Goal: Book appointment/travel/reservation

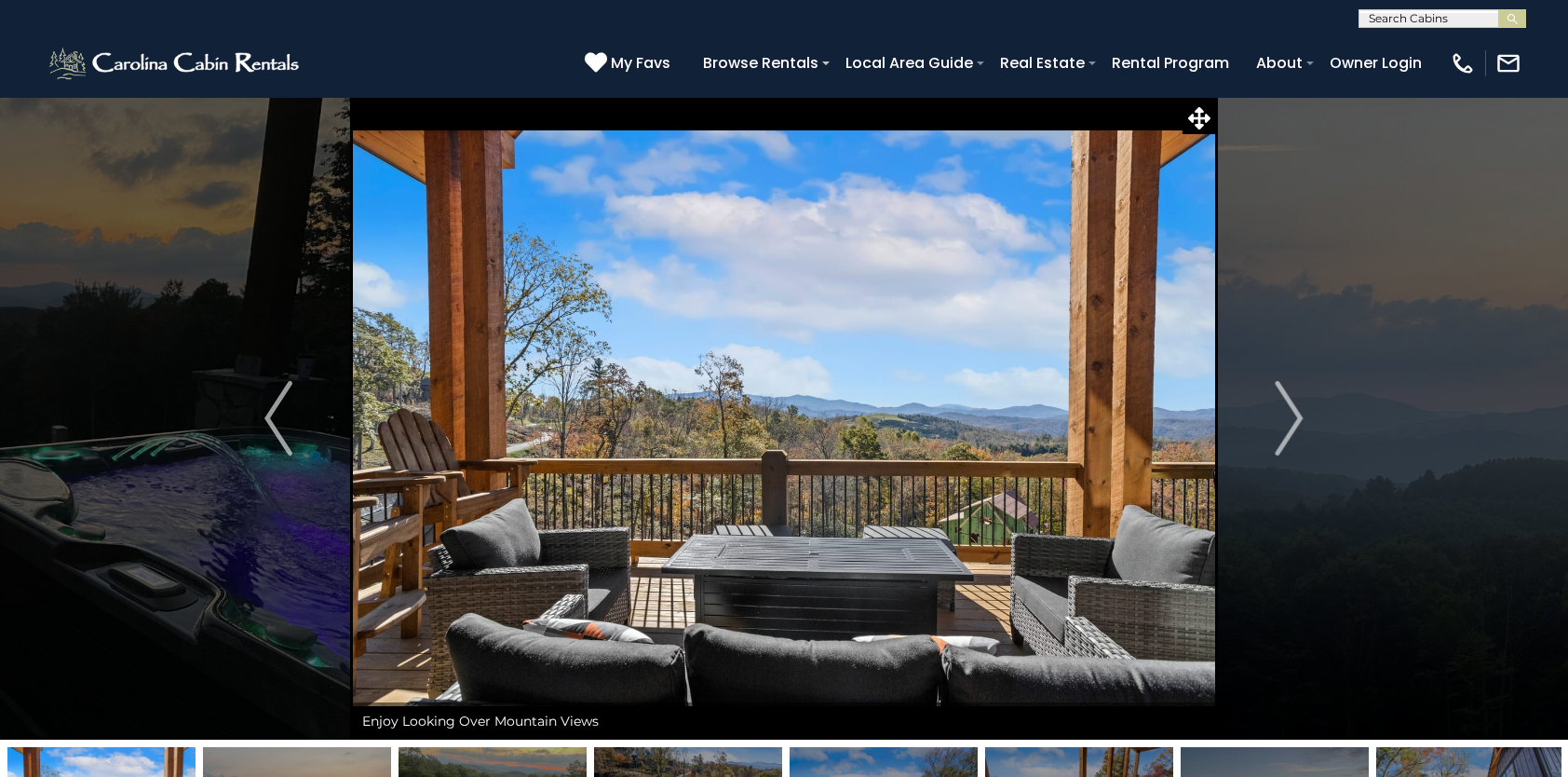
select select "*"
click at [1293, 417] on img "Next" at bounding box center [1289, 418] width 28 height 74
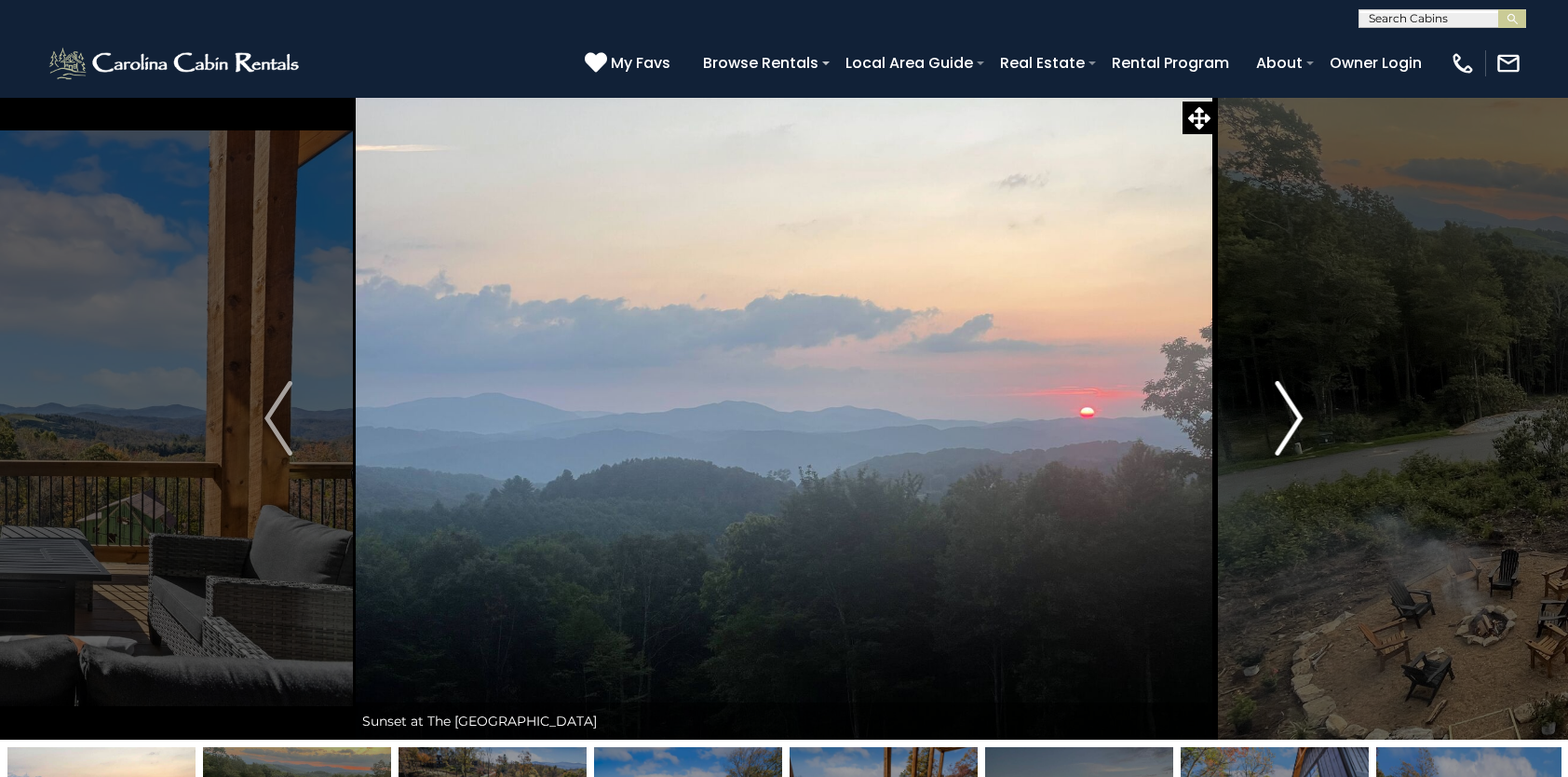
click at [1293, 417] on img "Next" at bounding box center [1289, 418] width 28 height 74
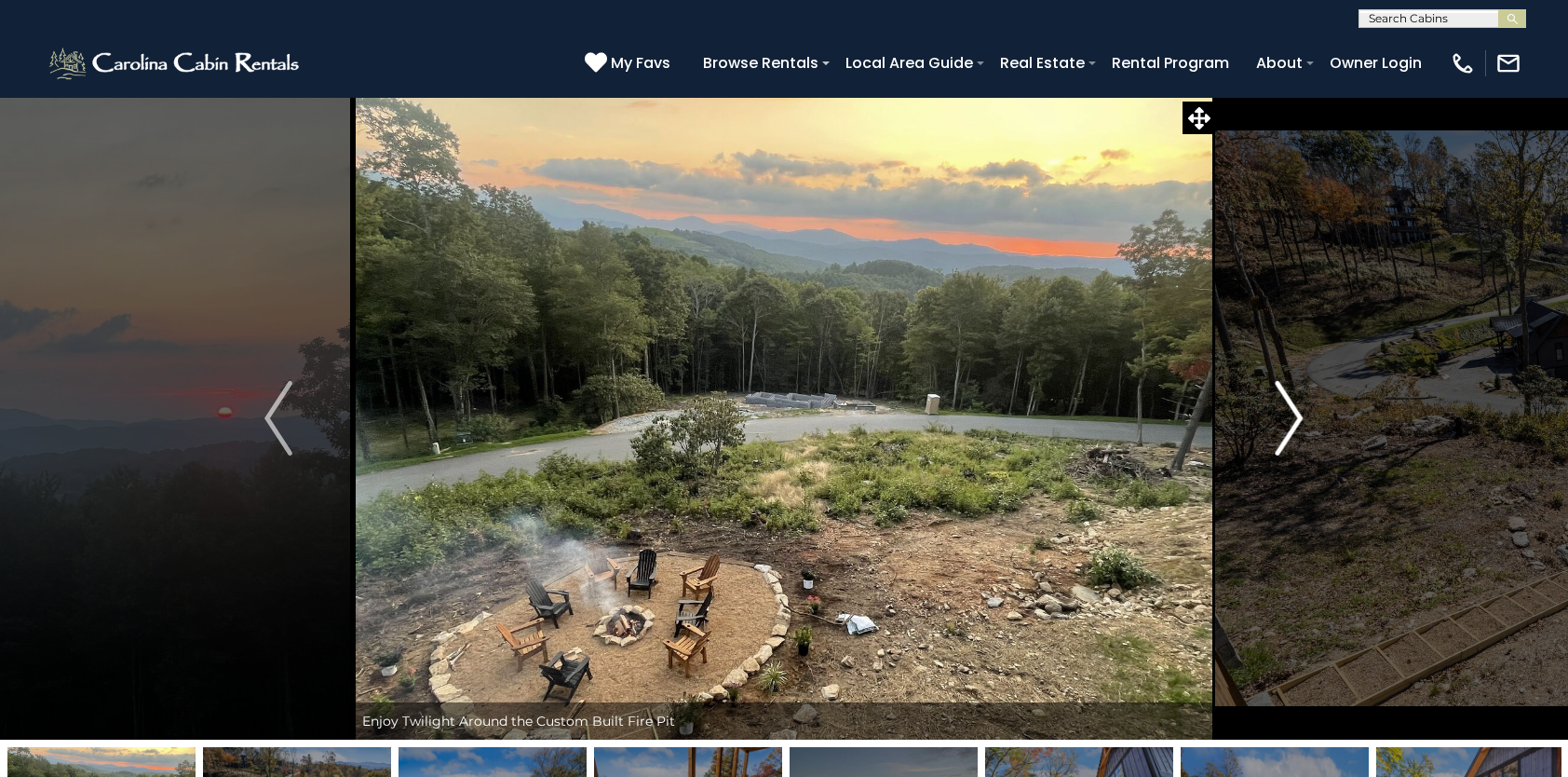
click at [1293, 417] on img "Next" at bounding box center [1289, 418] width 28 height 74
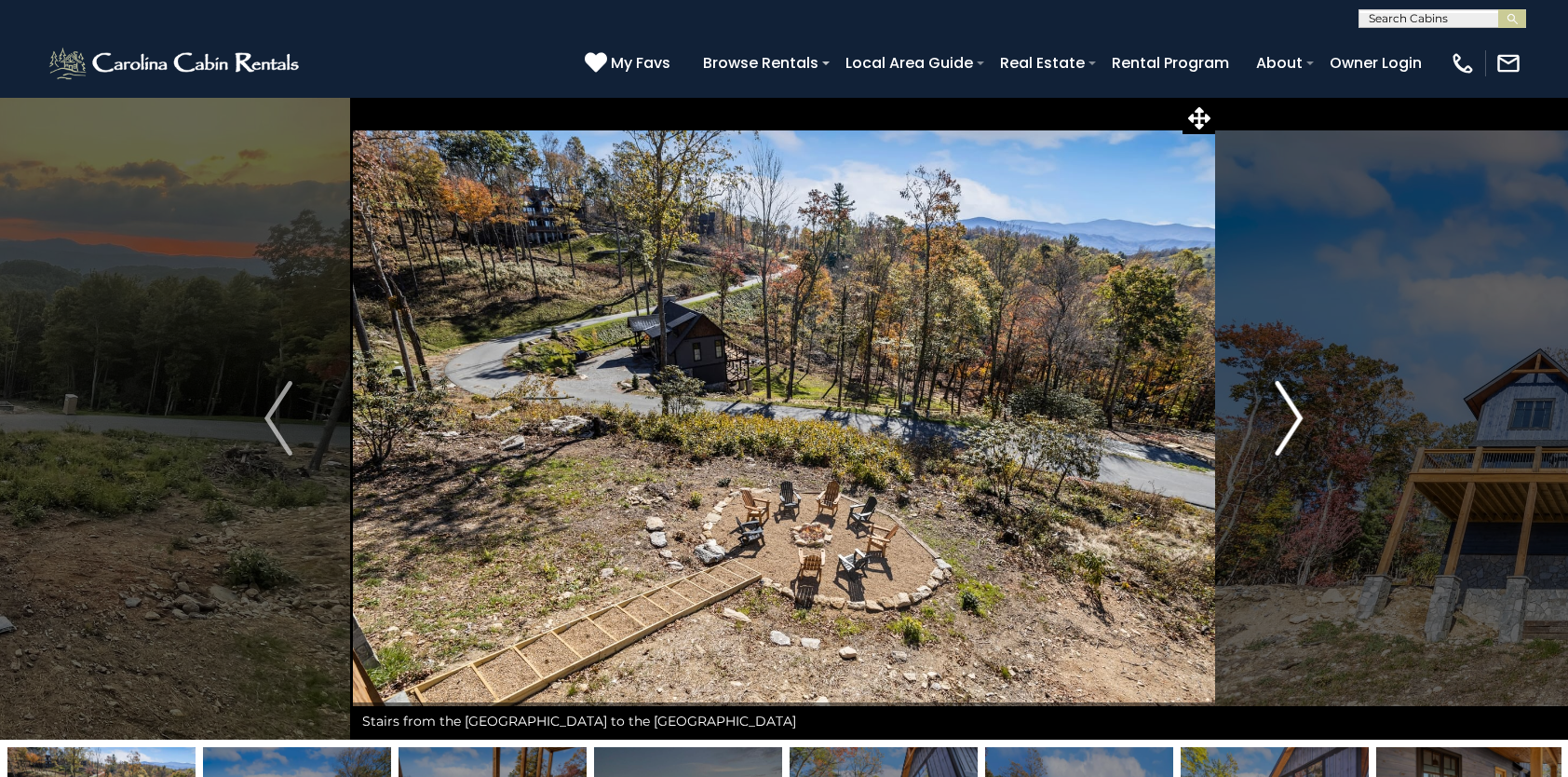
click at [1289, 417] on img "Next" at bounding box center [1289, 418] width 28 height 74
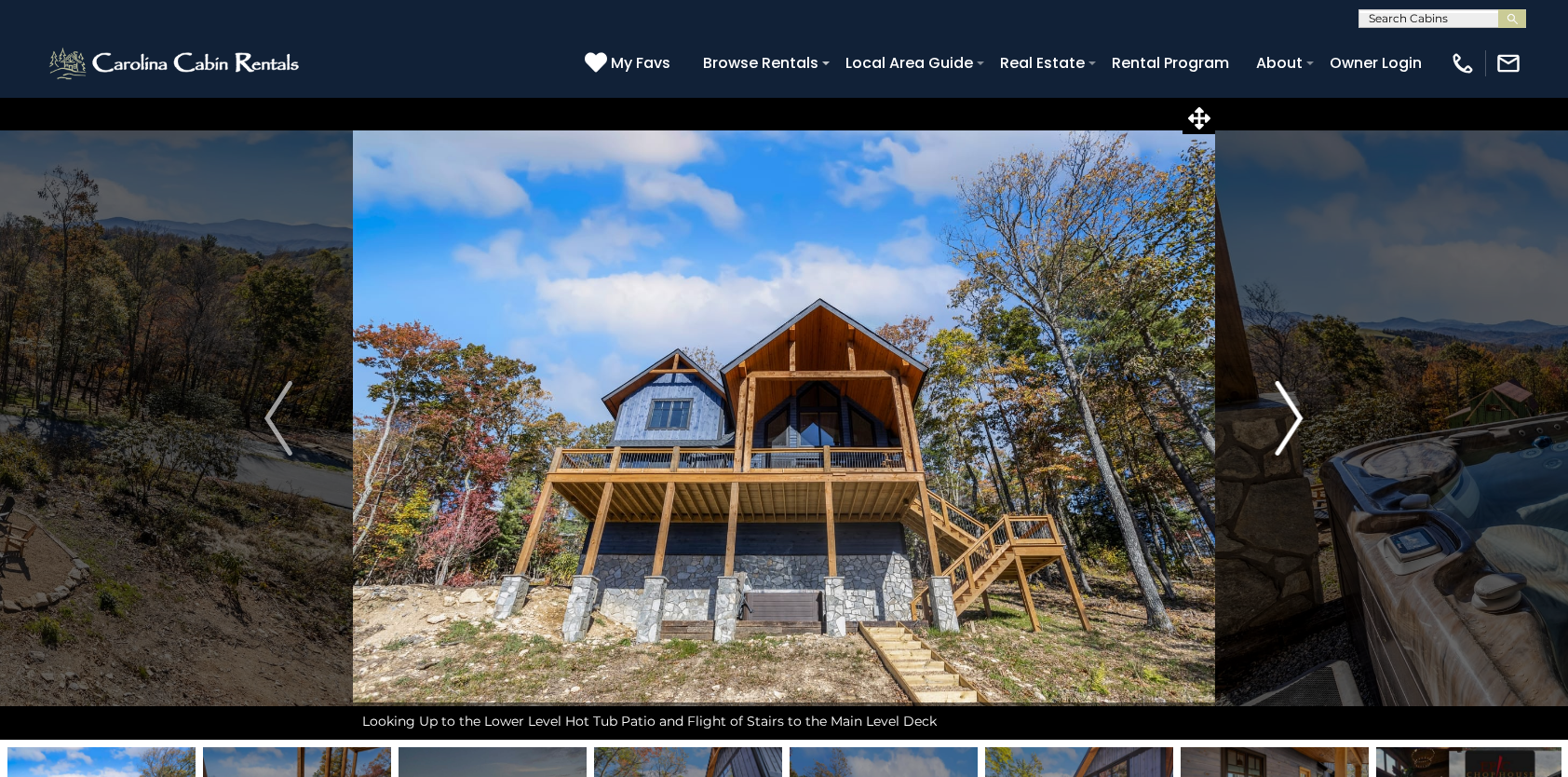
click at [1289, 417] on img "Next" at bounding box center [1289, 418] width 28 height 74
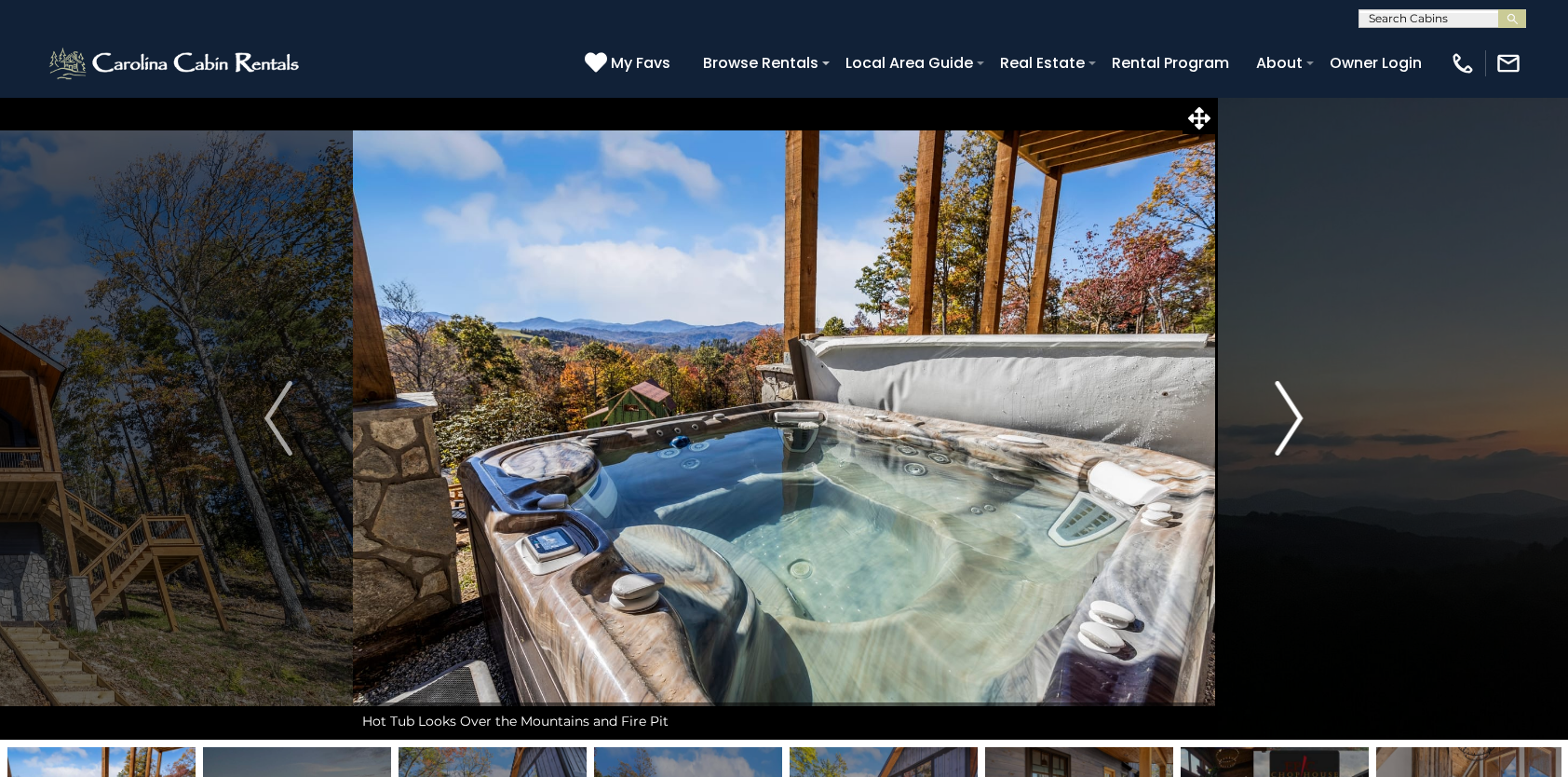
click at [1289, 417] on img "Next" at bounding box center [1289, 418] width 28 height 74
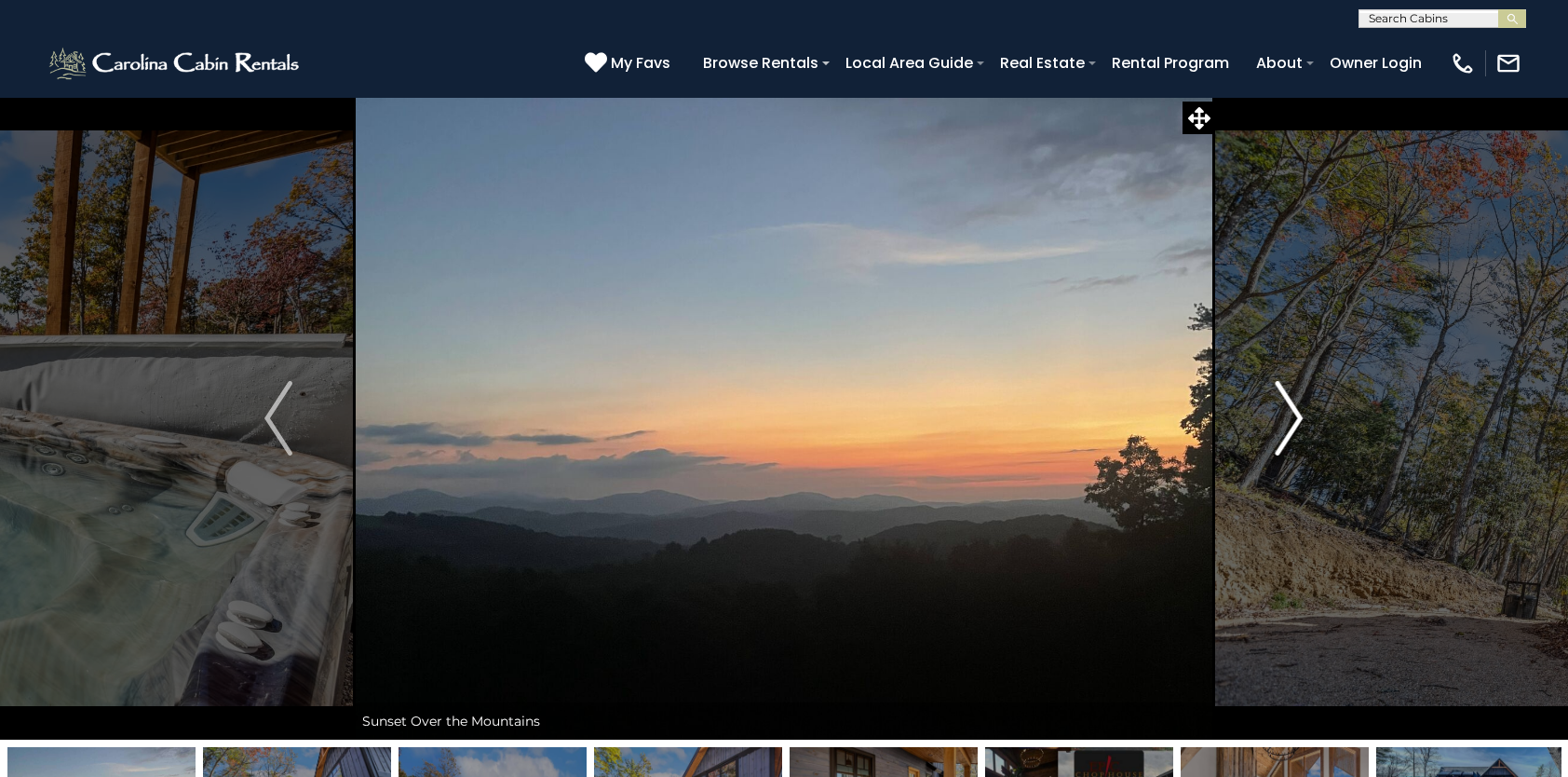
click at [1287, 417] on img "Next" at bounding box center [1289, 418] width 28 height 74
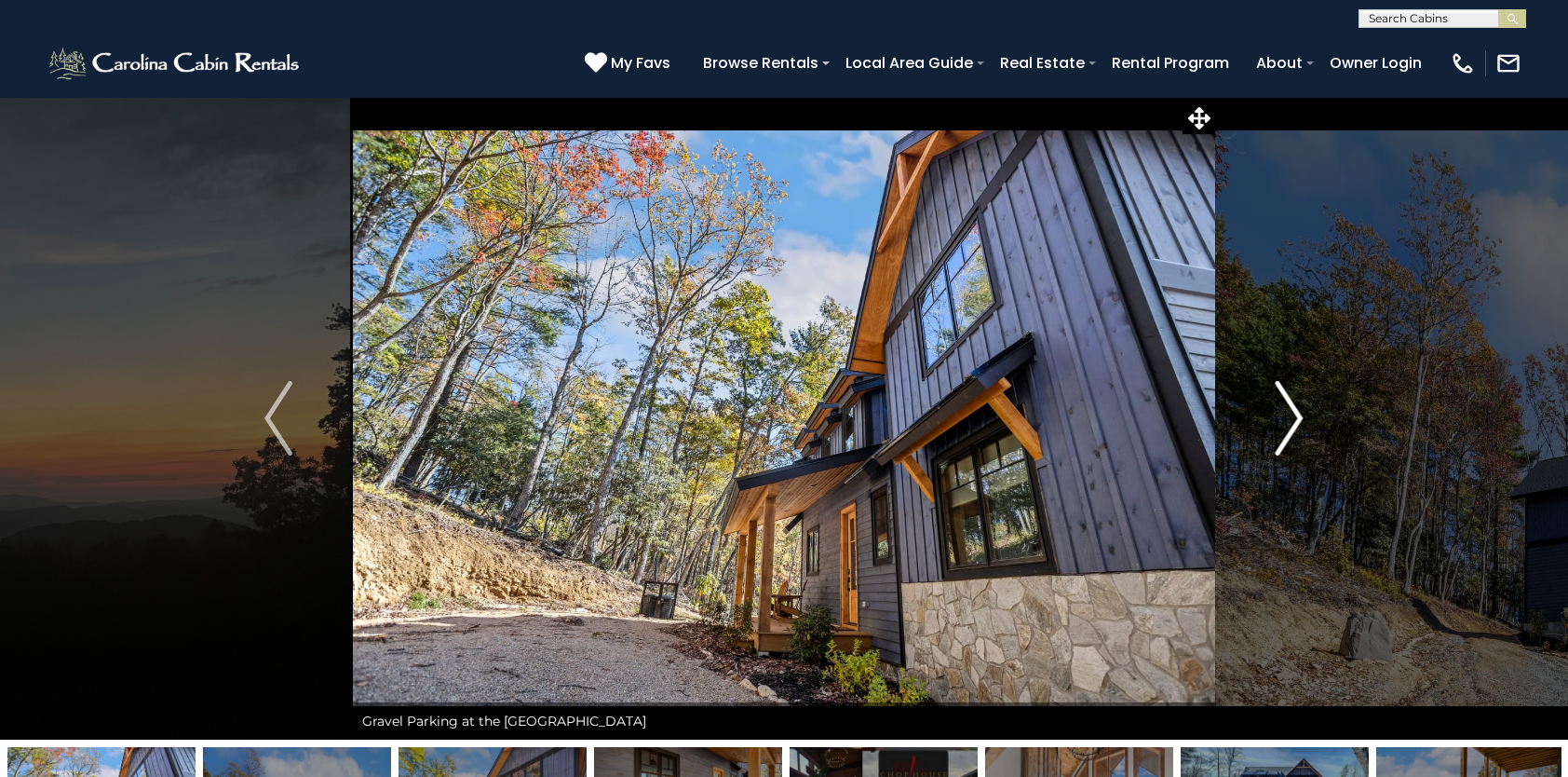
click at [1287, 417] on img "Next" at bounding box center [1289, 418] width 28 height 74
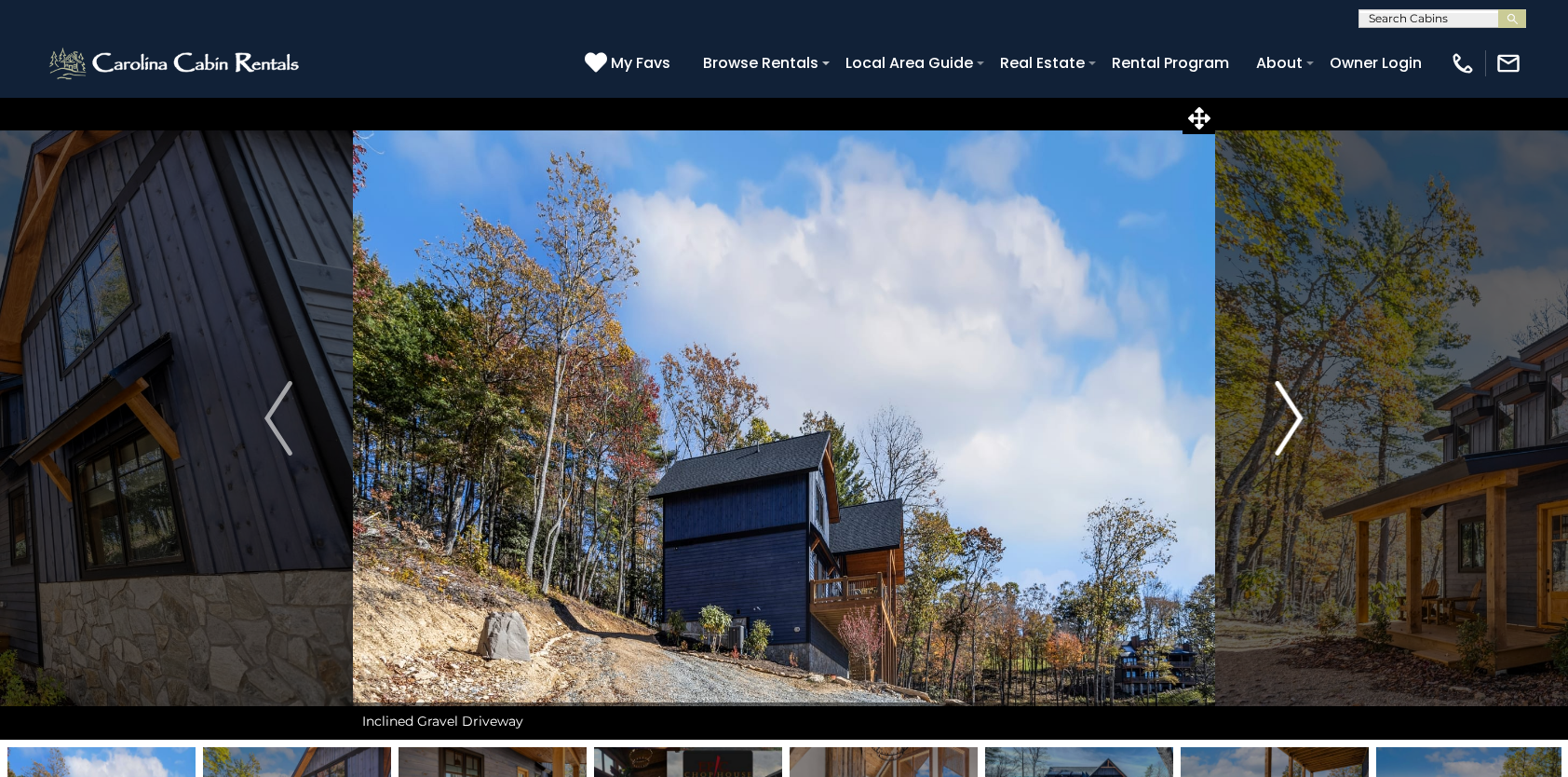
click at [1287, 417] on img "Next" at bounding box center [1289, 418] width 28 height 74
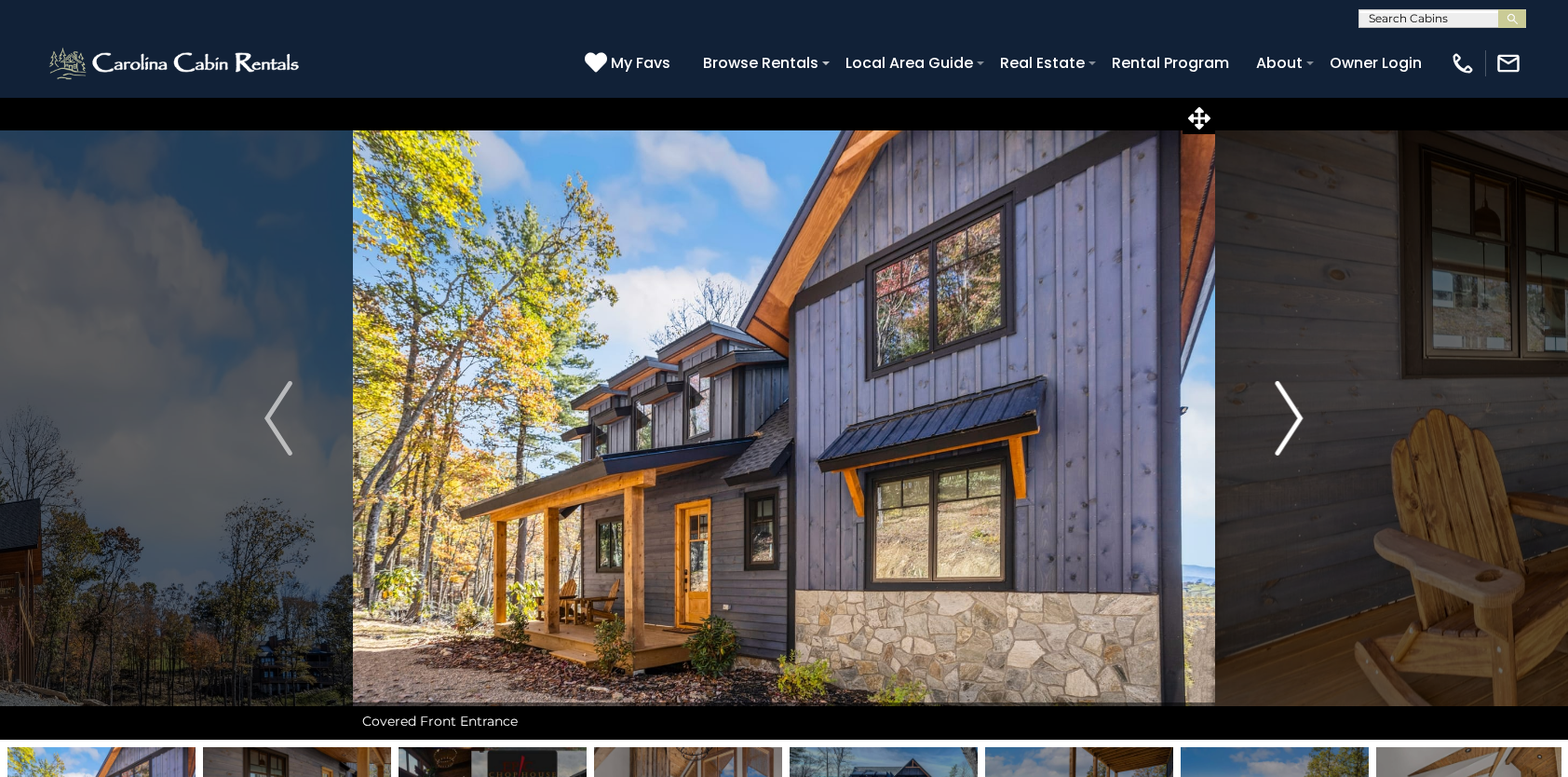
click at [1287, 417] on img "Next" at bounding box center [1289, 418] width 28 height 74
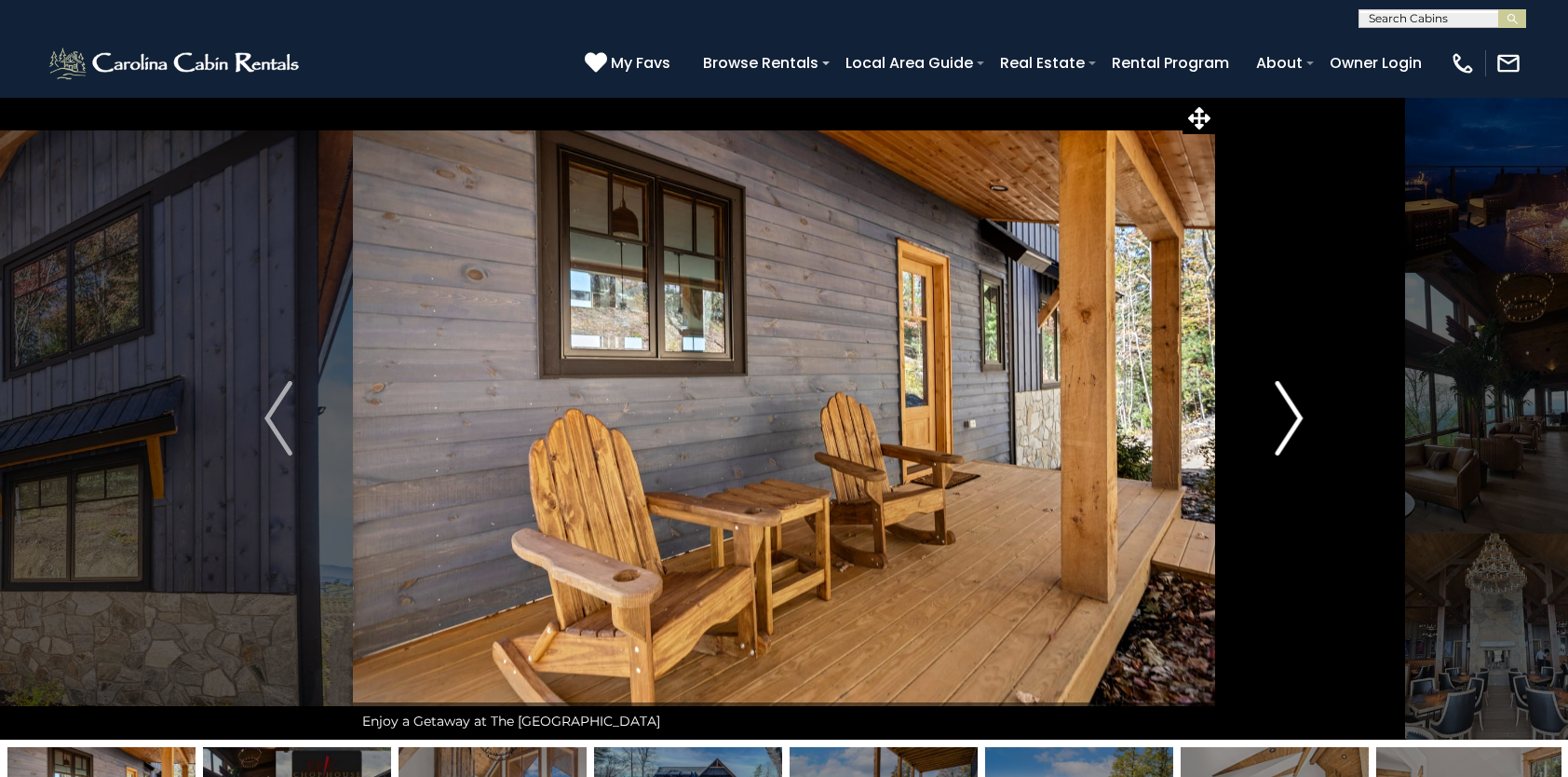
click at [1287, 417] on img "Next" at bounding box center [1289, 418] width 28 height 74
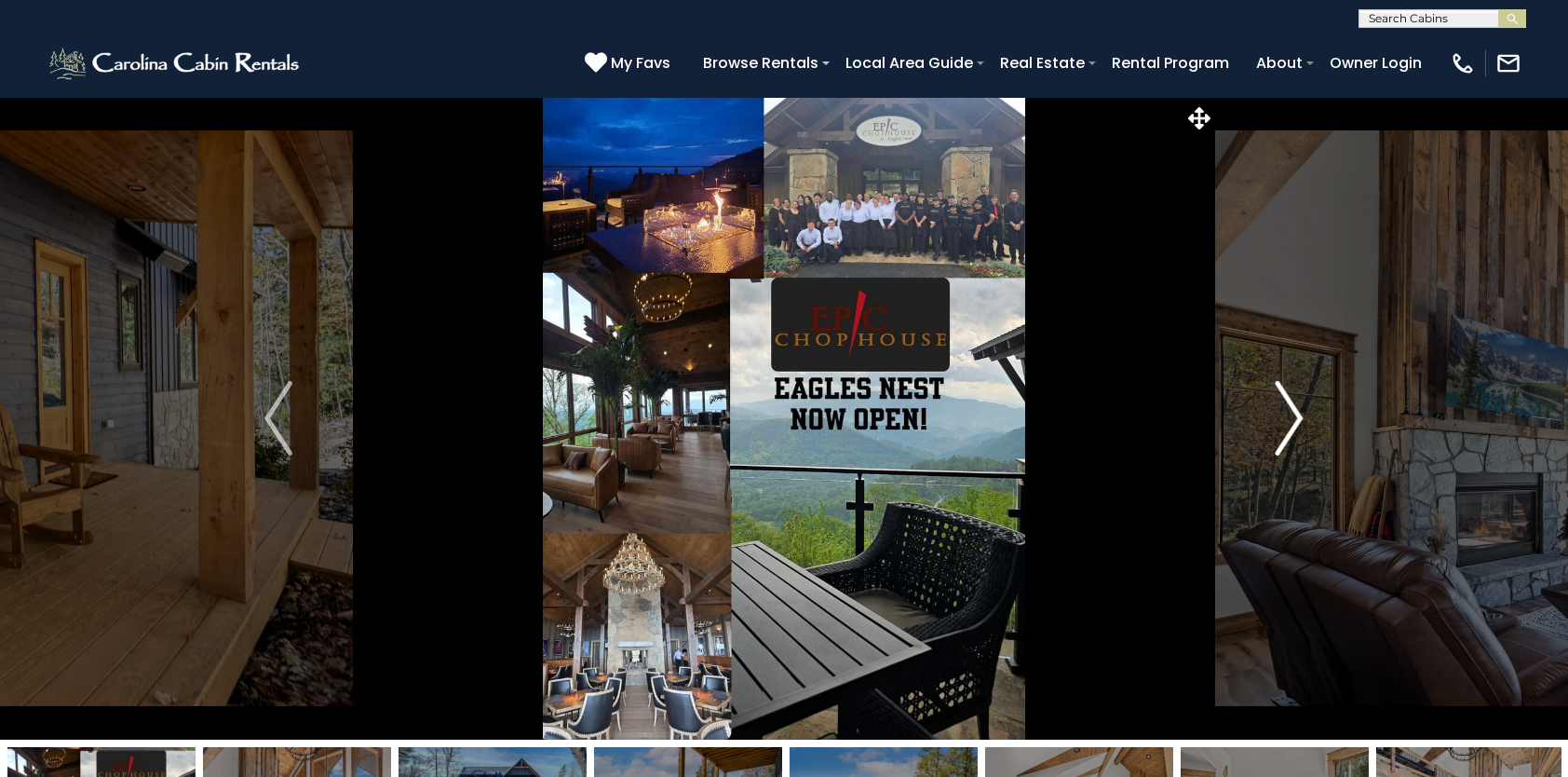
click at [1287, 417] on img "Next" at bounding box center [1289, 418] width 28 height 74
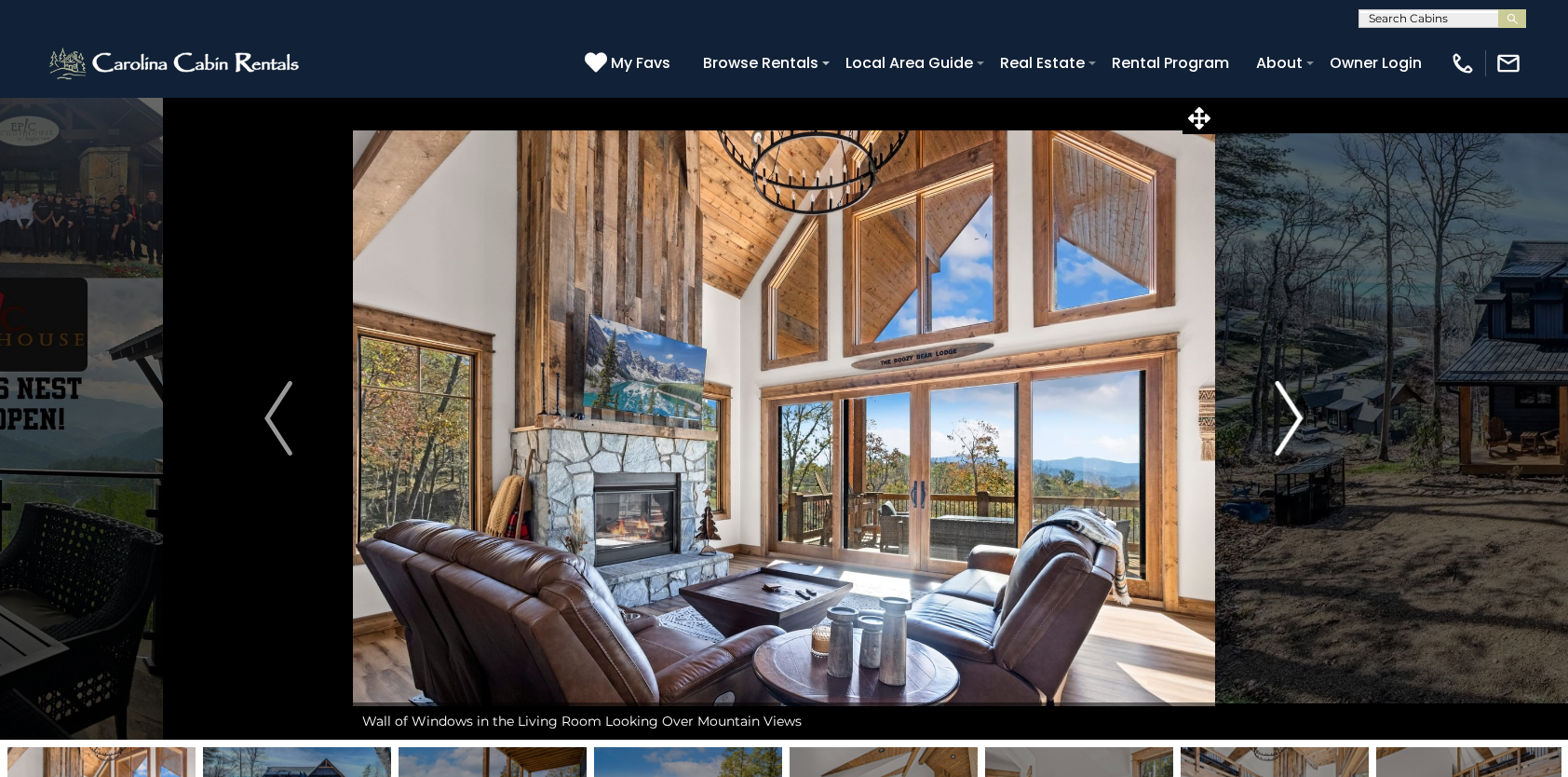
click at [1287, 417] on img "Next" at bounding box center [1289, 418] width 28 height 74
